Goal: Register for event/course

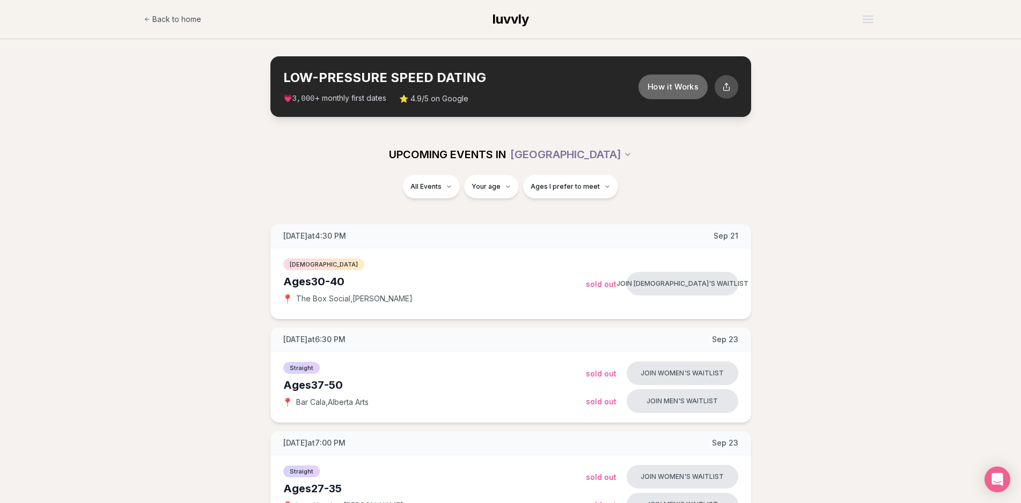
click at [685, 89] on button "How it Works" at bounding box center [672, 86] width 69 height 25
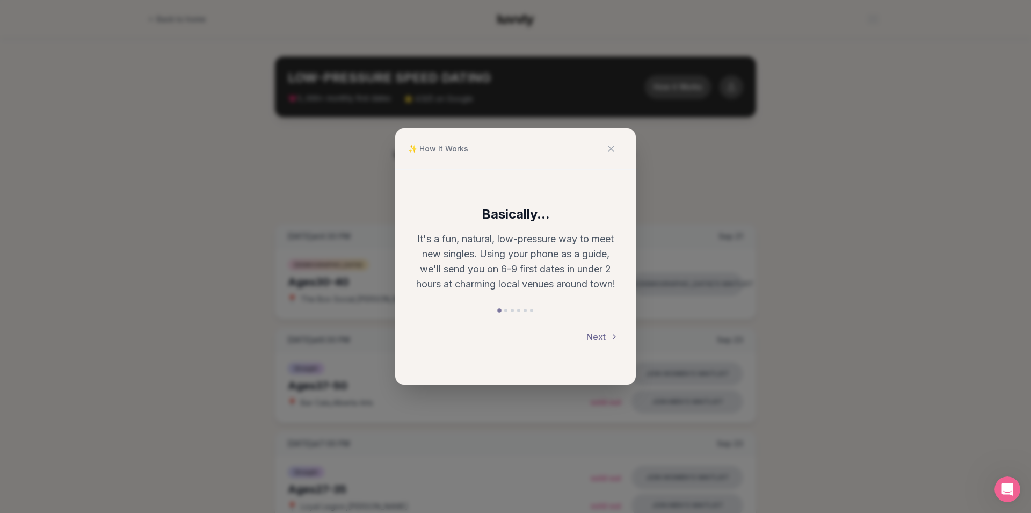
click at [607, 335] on button "Next" at bounding box center [602, 337] width 32 height 24
click at [182, 177] on div "✨ How It Works Flirty scavenger hunt Your phone tells you who to meet next—abou…" at bounding box center [515, 256] width 1031 height 513
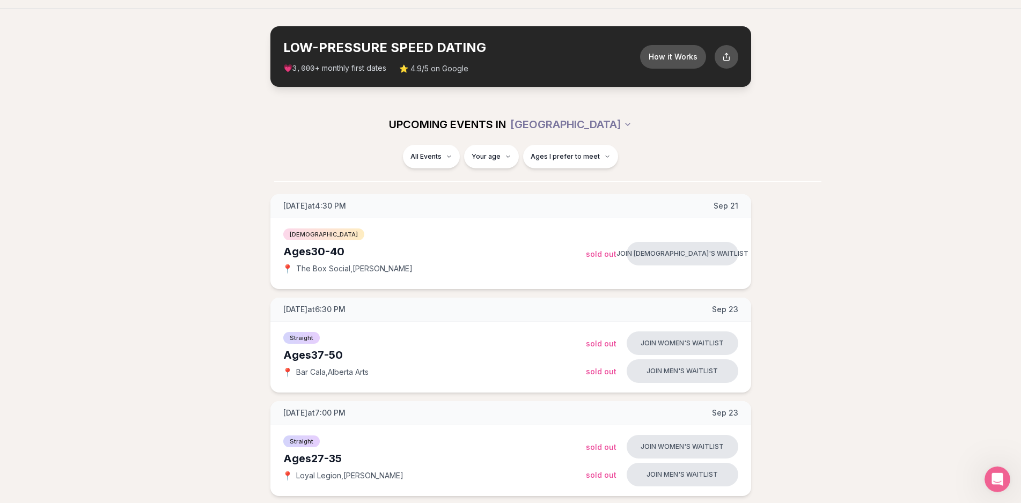
scroll to position [55, 0]
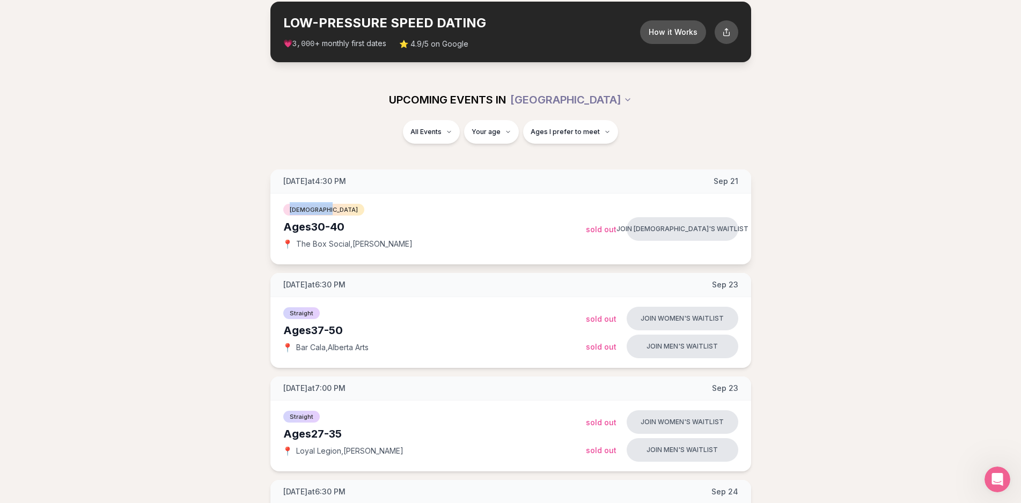
drag, startPoint x: 330, startPoint y: 211, endPoint x: 287, endPoint y: 208, distance: 42.5
click at [287, 208] on span "[DEMOGRAPHIC_DATA]" at bounding box center [323, 210] width 81 height 12
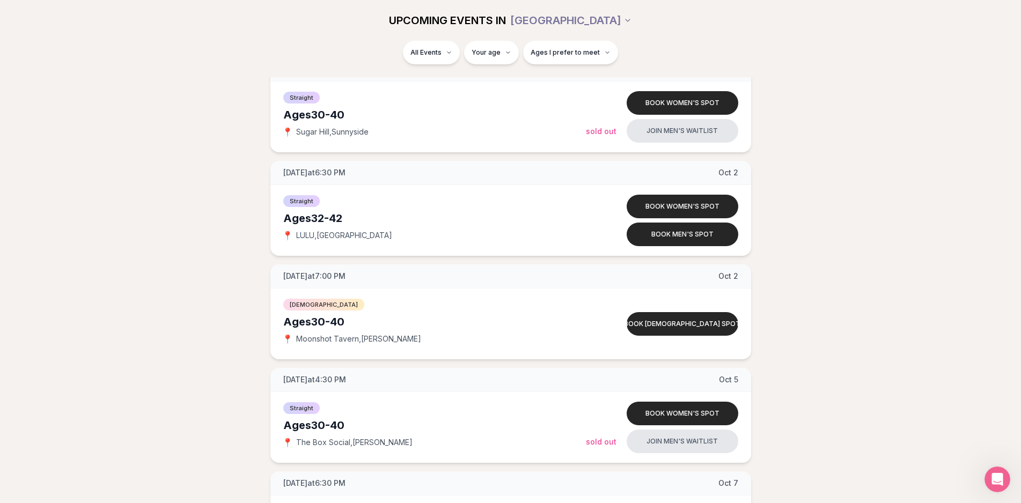
scroll to position [1588, 0]
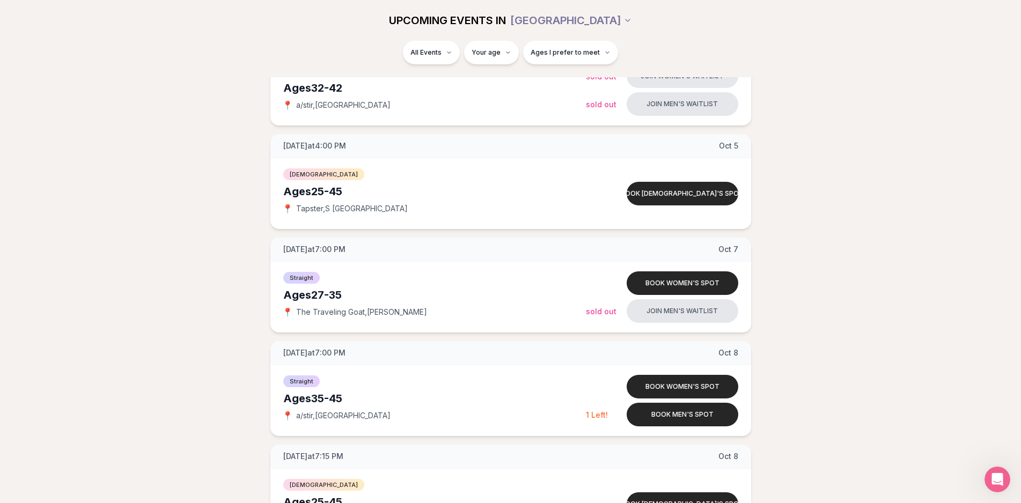
scroll to position [876, 0]
